Goal: Check status: Check status

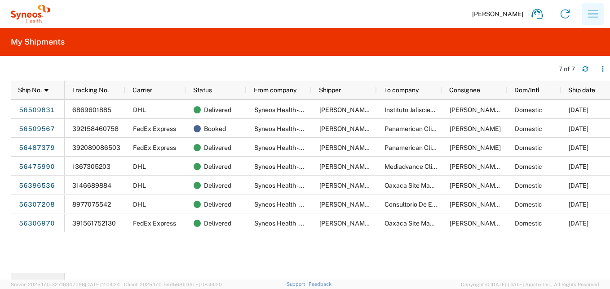
click at [588, 12] on icon "button" at bounding box center [593, 14] width 14 height 14
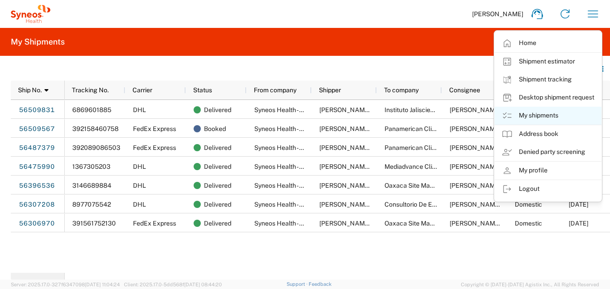
click at [539, 116] on link "My shipments" at bounding box center [548, 116] width 107 height 18
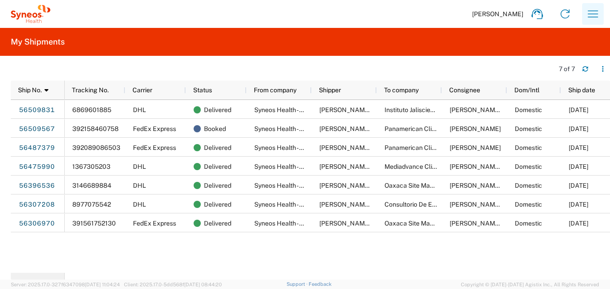
click at [591, 13] on icon "button" at bounding box center [593, 14] width 14 height 14
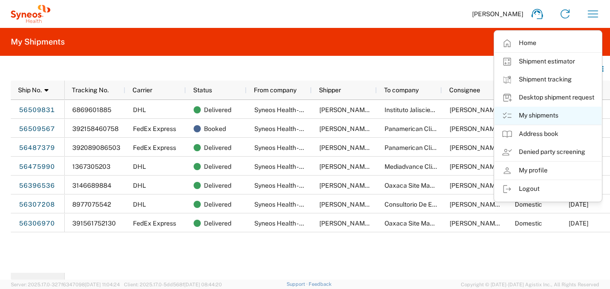
click at [537, 117] on link "My shipments" at bounding box center [548, 116] width 107 height 18
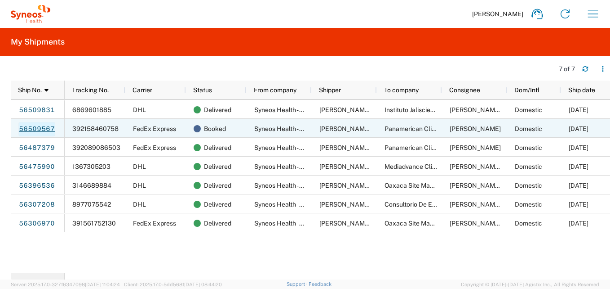
click at [29, 129] on link "56509567" at bounding box center [36, 129] width 37 height 14
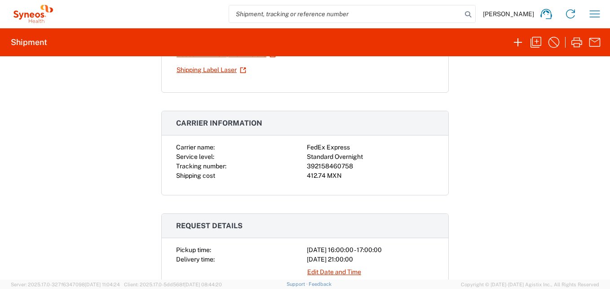
scroll to position [135, 0]
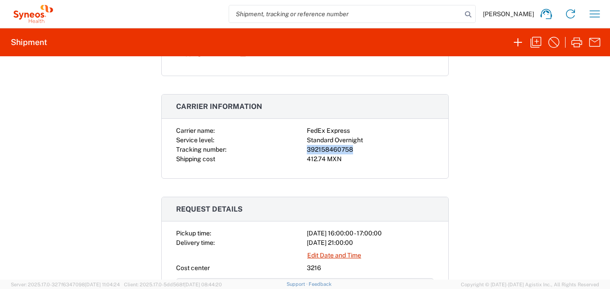
drag, startPoint x: 350, startPoint y: 149, endPoint x: 294, endPoint y: 150, distance: 55.7
click at [294, 150] on div "Carrier name: FedEx Express Service level: Standard Overnight Tracking number: …" at bounding box center [305, 145] width 258 height 38
copy div "392158460758"
click at [595, 21] on icon "button" at bounding box center [595, 14] width 14 height 14
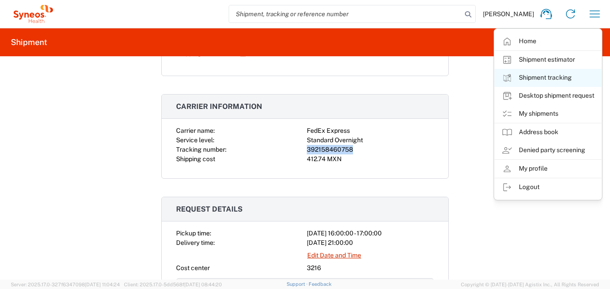
click at [544, 76] on link "Shipment tracking" at bounding box center [548, 78] width 107 height 18
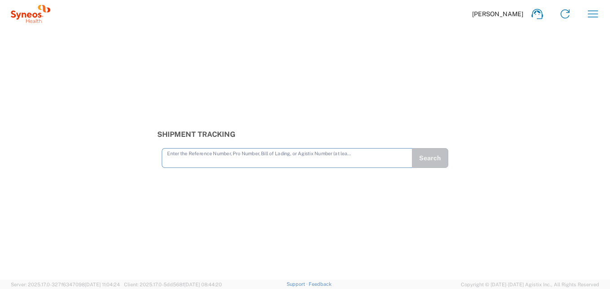
click at [172, 156] on input "text" at bounding box center [287, 157] width 240 height 16
type input "392158460758"
click at [429, 161] on button "Search" at bounding box center [430, 158] width 37 height 20
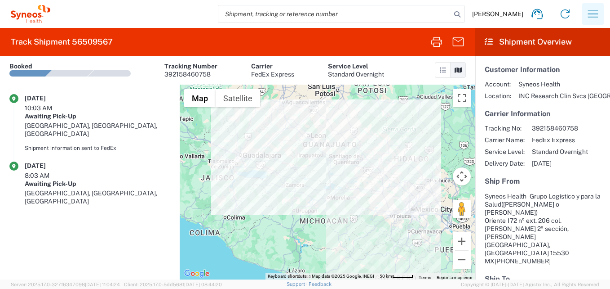
click at [596, 16] on icon "button" at bounding box center [593, 14] width 14 height 14
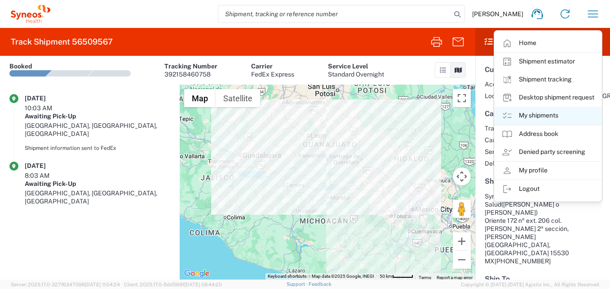
click at [545, 115] on link "My shipments" at bounding box center [548, 116] width 107 height 18
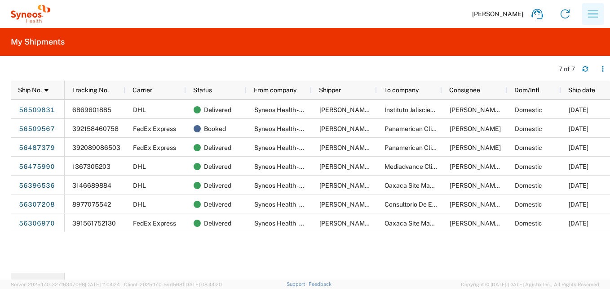
click at [596, 13] on icon "button" at bounding box center [593, 14] width 14 height 14
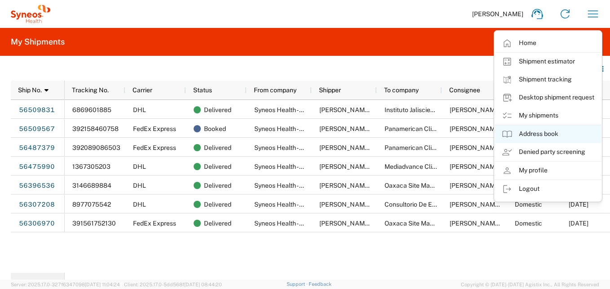
click at [551, 136] on link "Address book" at bounding box center [548, 134] width 107 height 18
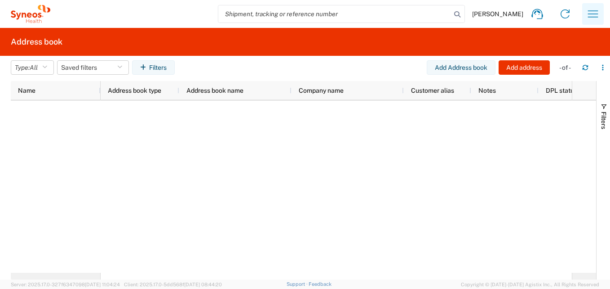
click at [586, 16] on button "button" at bounding box center [594, 14] width 22 height 22
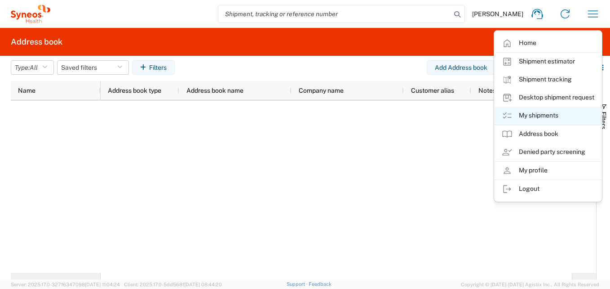
click at [543, 118] on link "My shipments" at bounding box center [548, 116] width 107 height 18
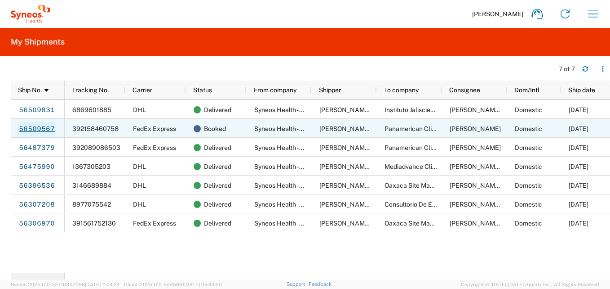
click at [38, 125] on link "56509567" at bounding box center [36, 129] width 37 height 14
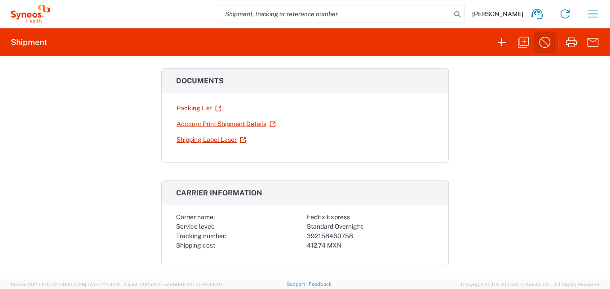
scroll to position [45, 0]
